Goal: Navigation & Orientation: Understand site structure

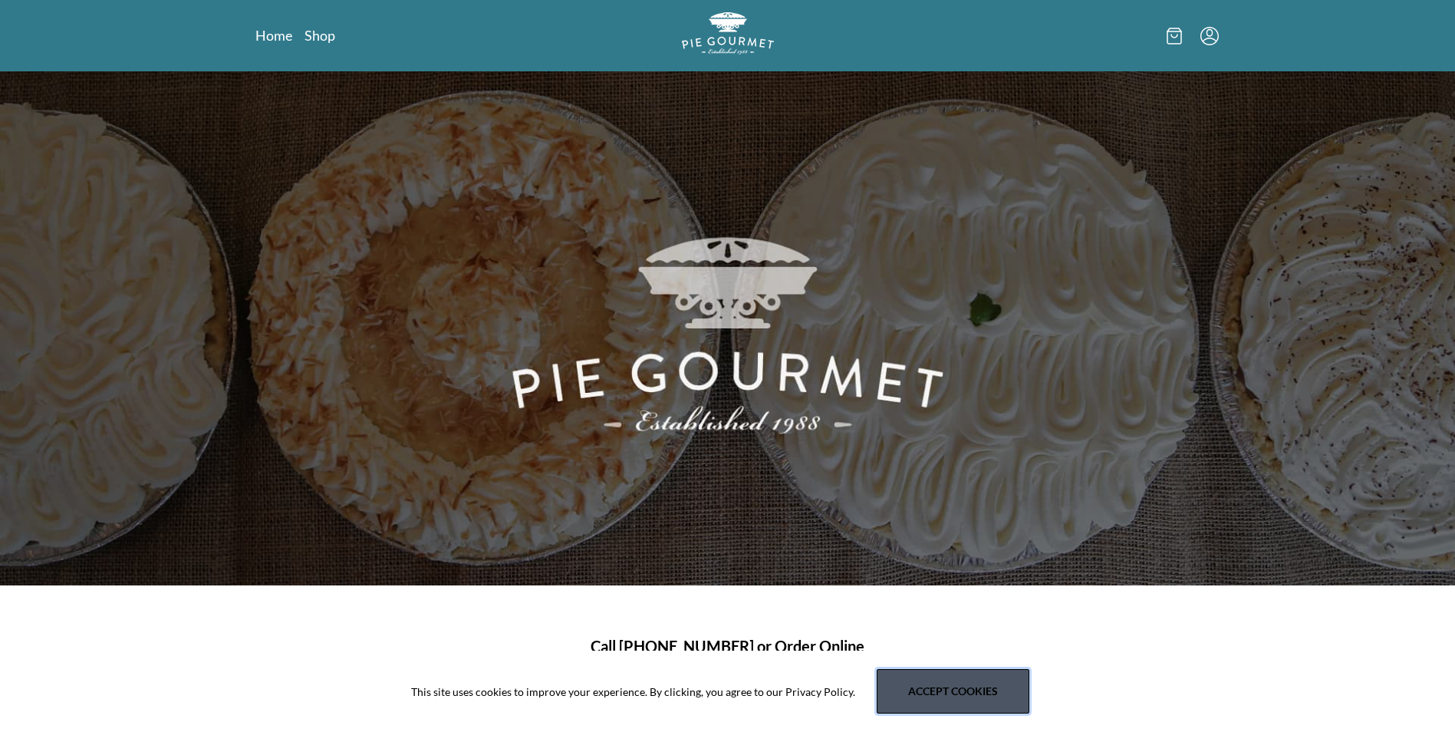
click at [969, 694] on button "Accept cookies" at bounding box center [953, 691] width 153 height 44
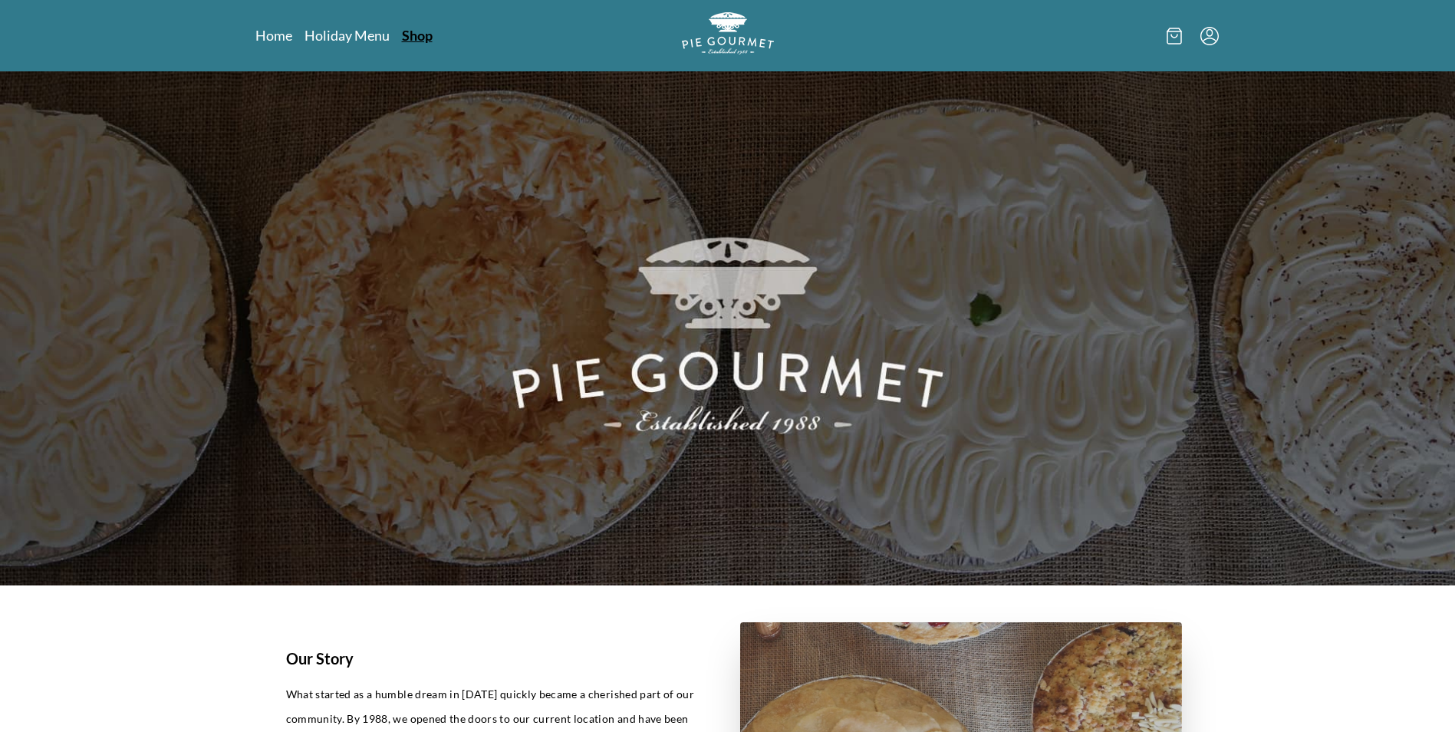
click at [426, 36] on link "Shop" at bounding box center [417, 35] width 31 height 18
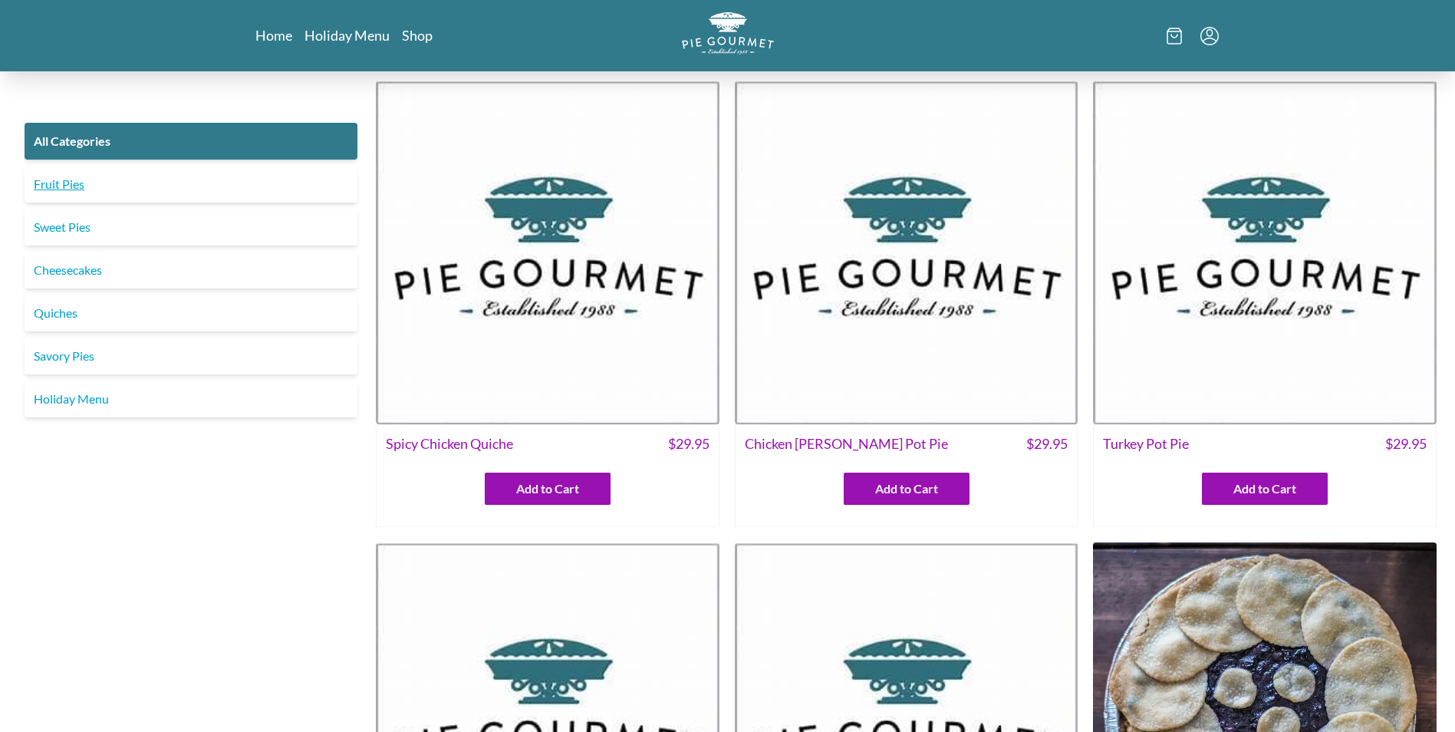
click at [101, 193] on link "Fruit Pies" at bounding box center [191, 184] width 333 height 37
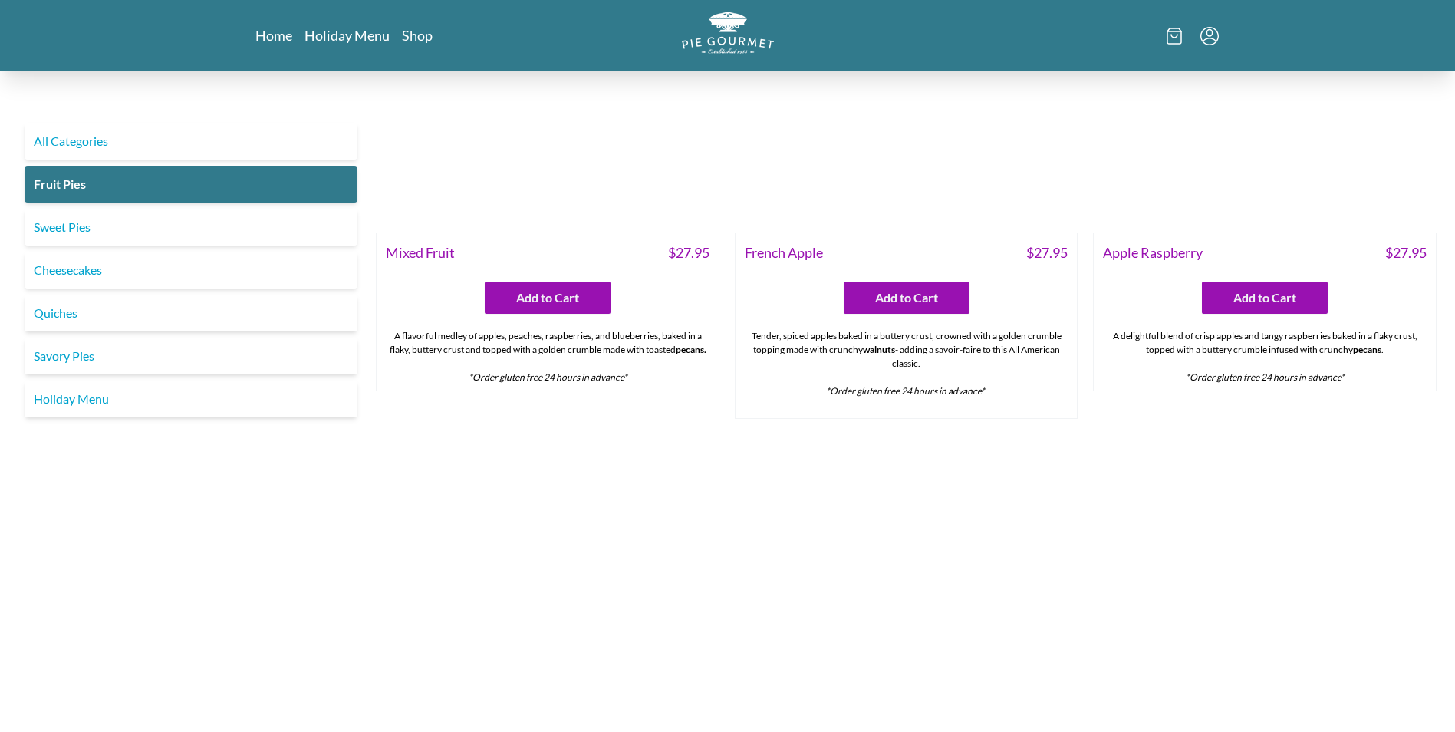
scroll to position [1146, 0]
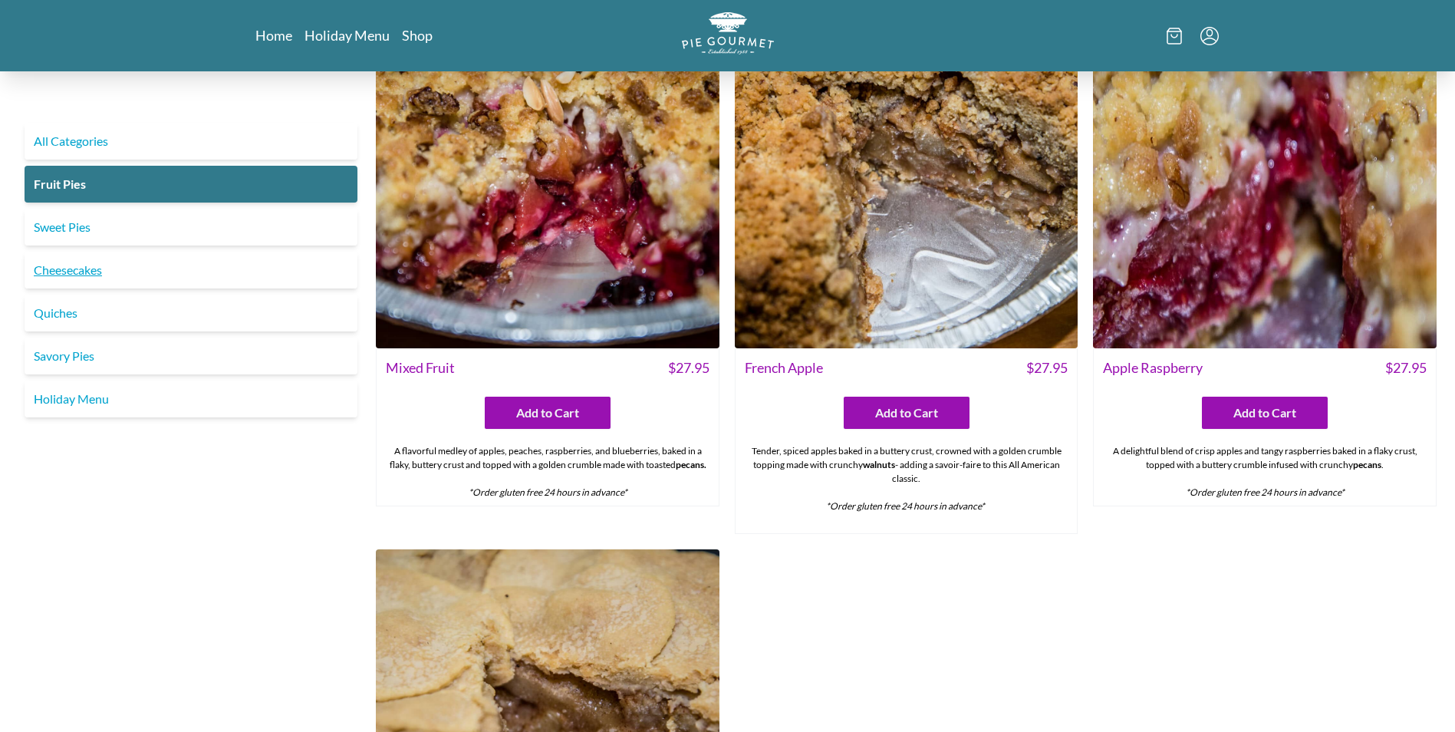
click at [53, 275] on link "Cheesecakes" at bounding box center [191, 270] width 333 height 37
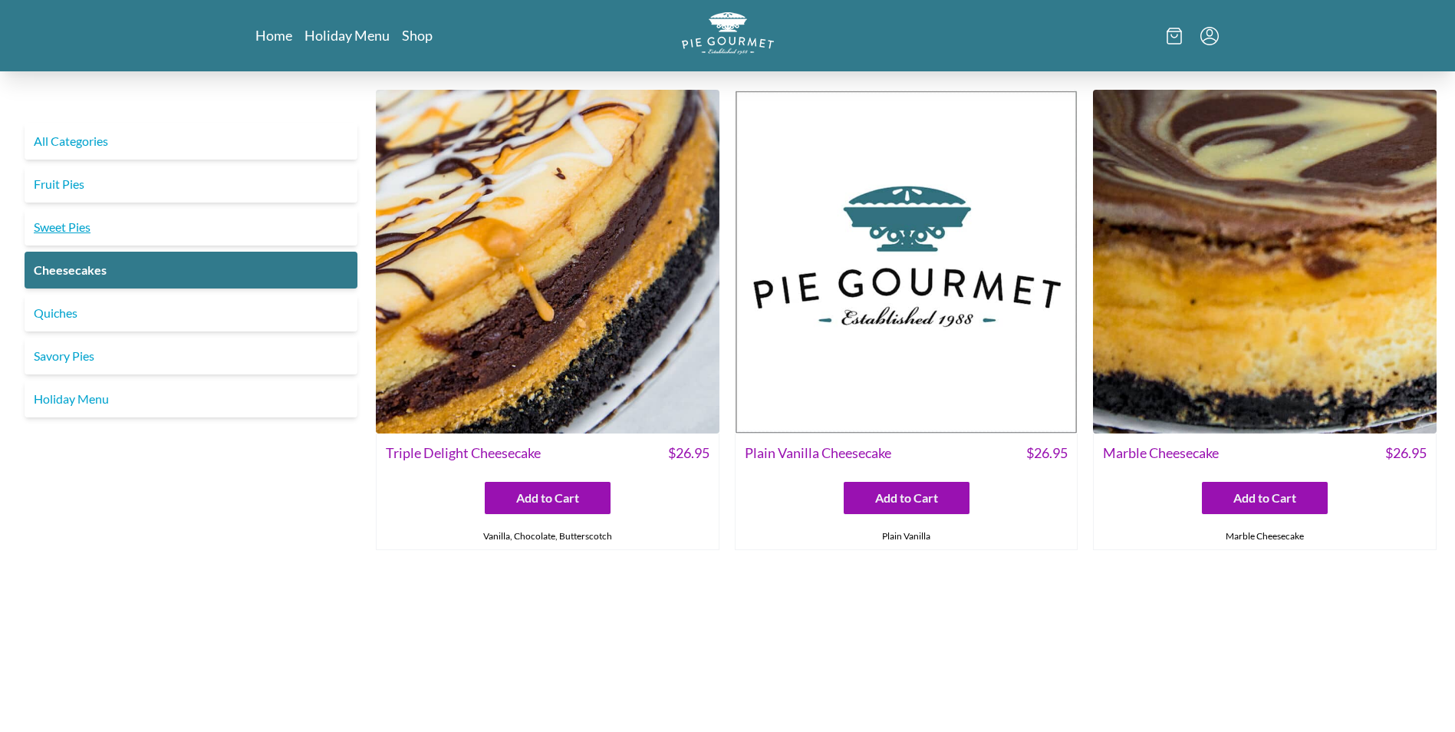
click at [71, 235] on link "Sweet Pies" at bounding box center [191, 227] width 333 height 37
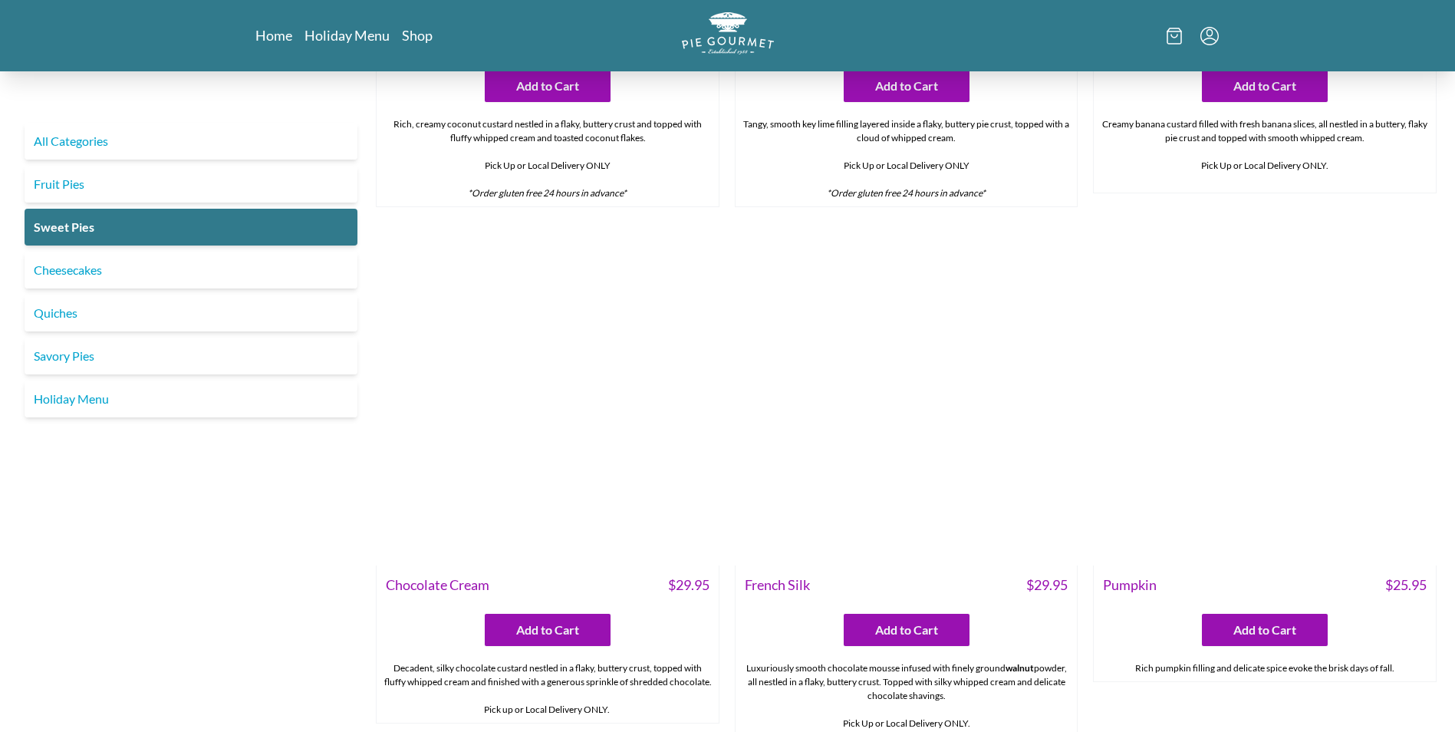
scroll to position [383, 0]
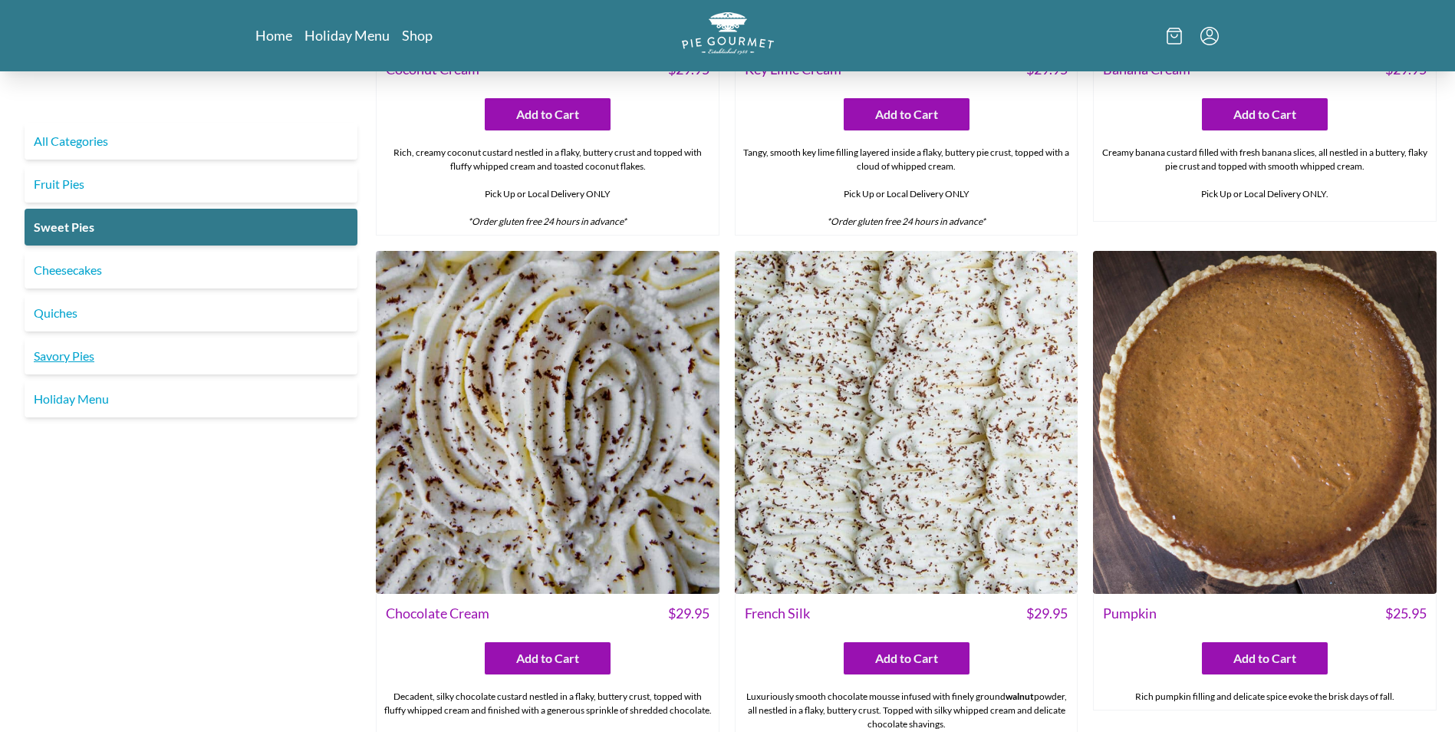
click at [64, 351] on link "Savory Pies" at bounding box center [191, 355] width 333 height 37
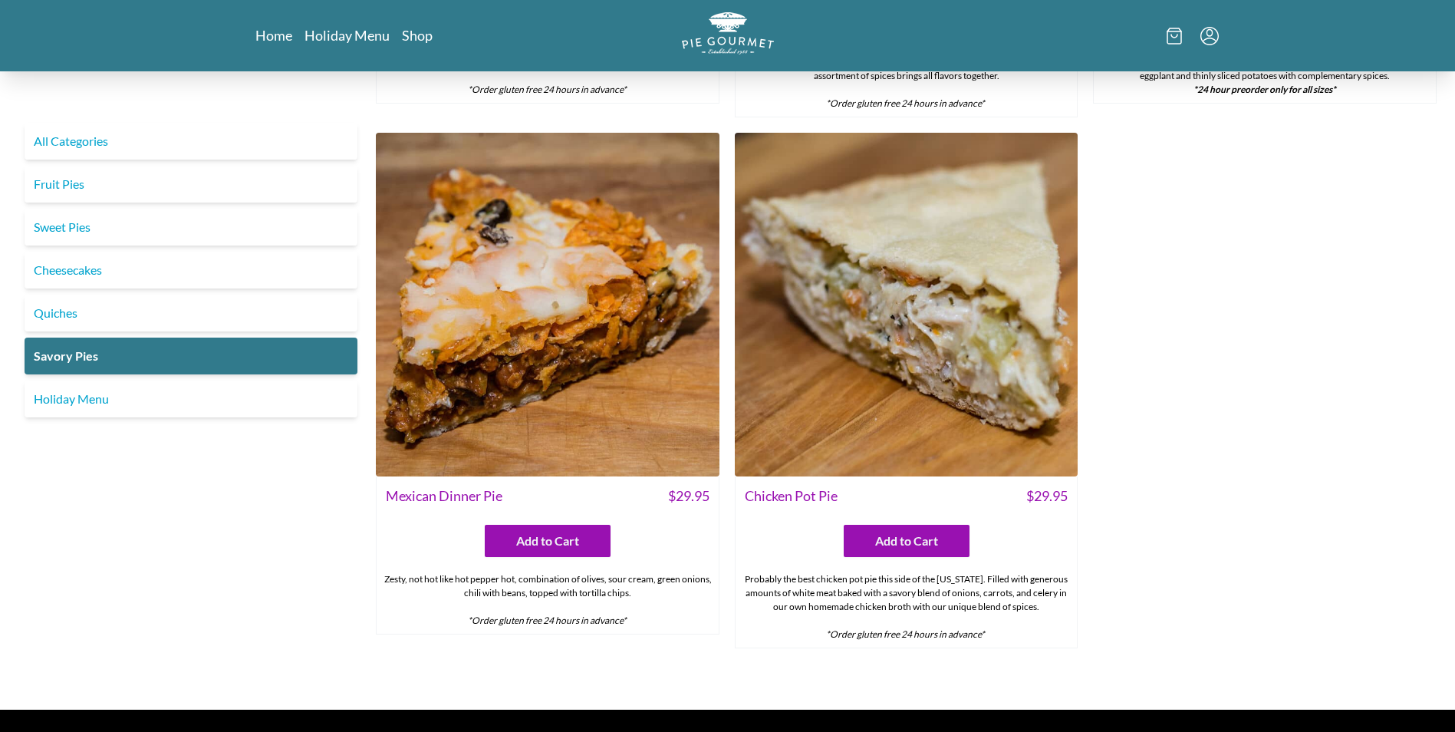
scroll to position [690, 0]
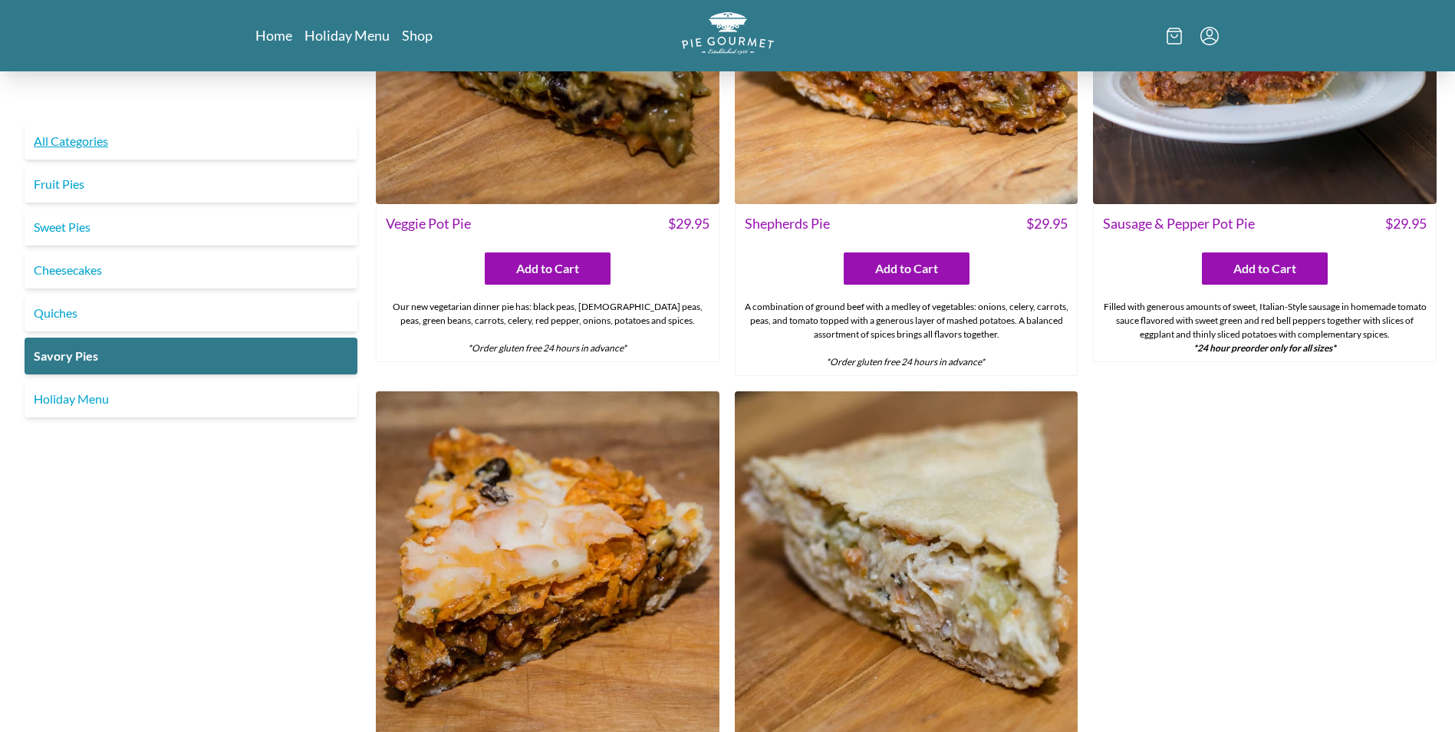
click at [53, 143] on link "All Categories" at bounding box center [191, 141] width 333 height 37
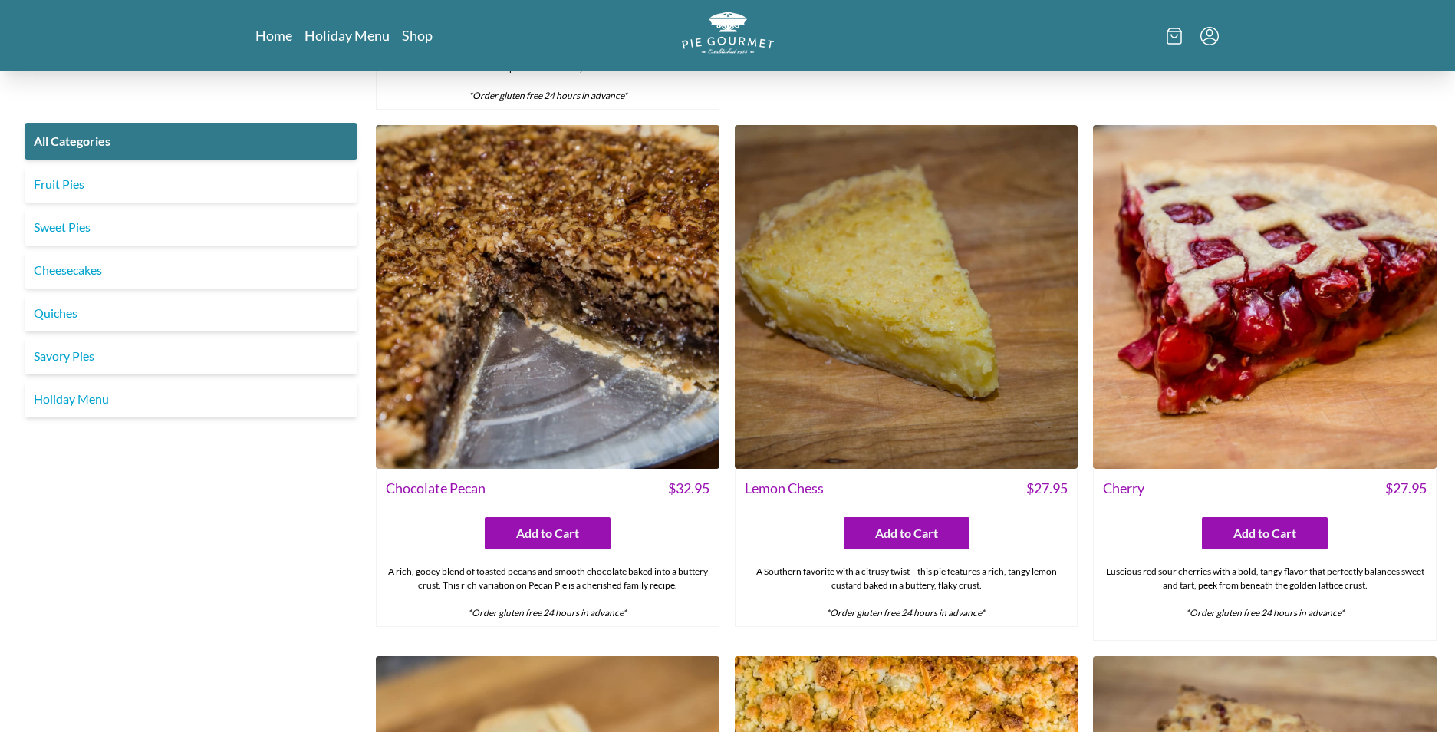
scroll to position [4782, 0]
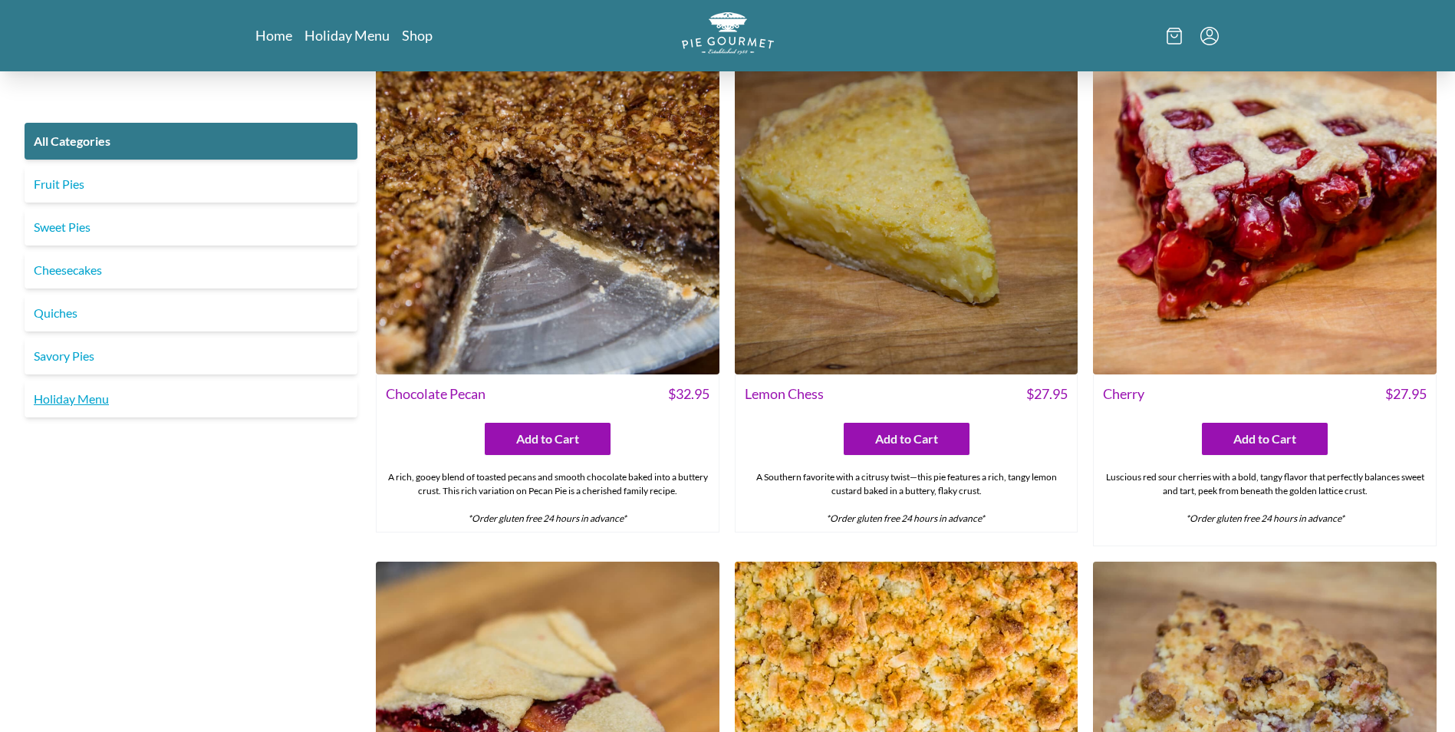
click at [62, 397] on link "Holiday Menu" at bounding box center [191, 398] width 333 height 37
